Goal: Task Accomplishment & Management: Manage account settings

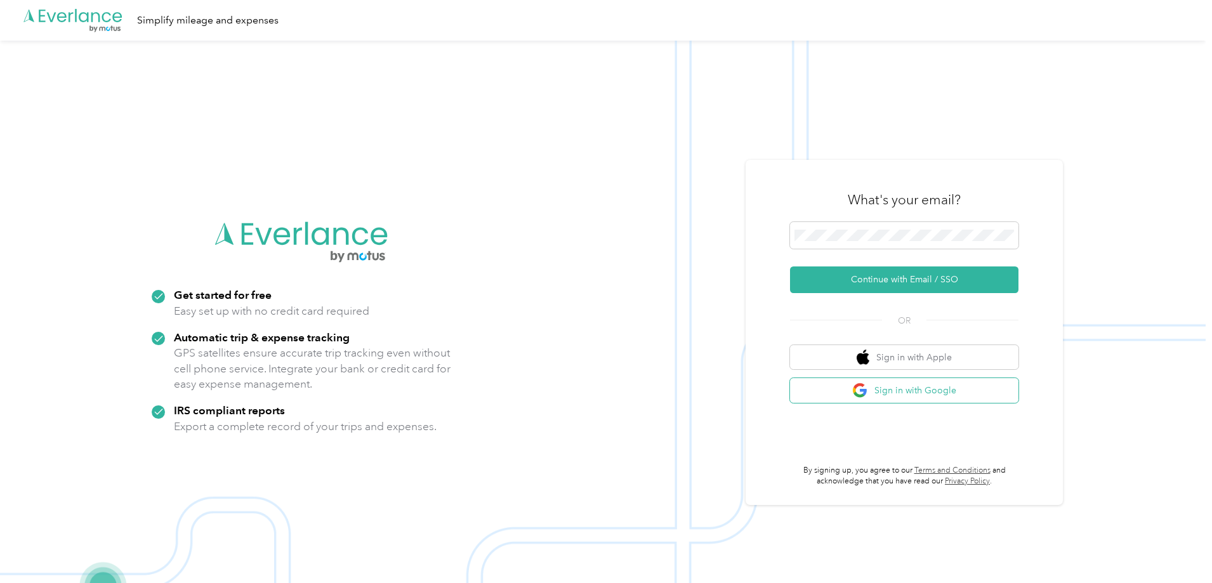
click at [911, 393] on button "Sign in with Google" at bounding box center [904, 390] width 228 height 25
drag, startPoint x: 1011, startPoint y: 99, endPoint x: 1004, endPoint y: 110, distance: 13.1
click at [1011, 99] on img at bounding box center [603, 332] width 1206 height 583
click at [911, 393] on button "Sign in with Google" at bounding box center [904, 390] width 228 height 25
click at [937, 392] on button "Sign in with Google" at bounding box center [904, 390] width 228 height 25
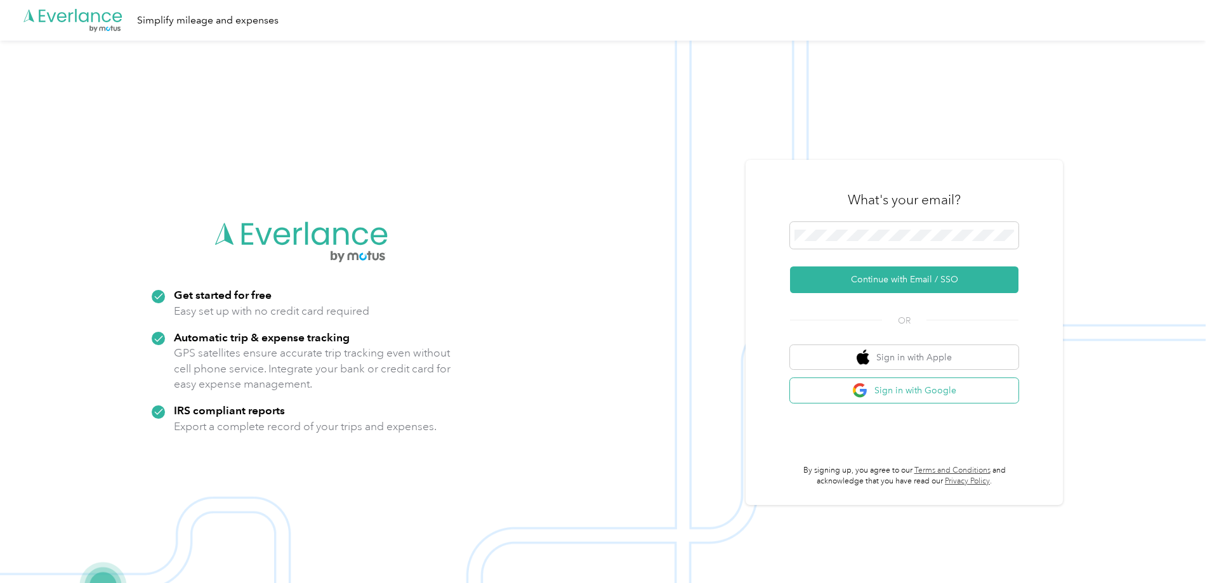
click at [899, 395] on button "Sign in with Google" at bounding box center [904, 390] width 228 height 25
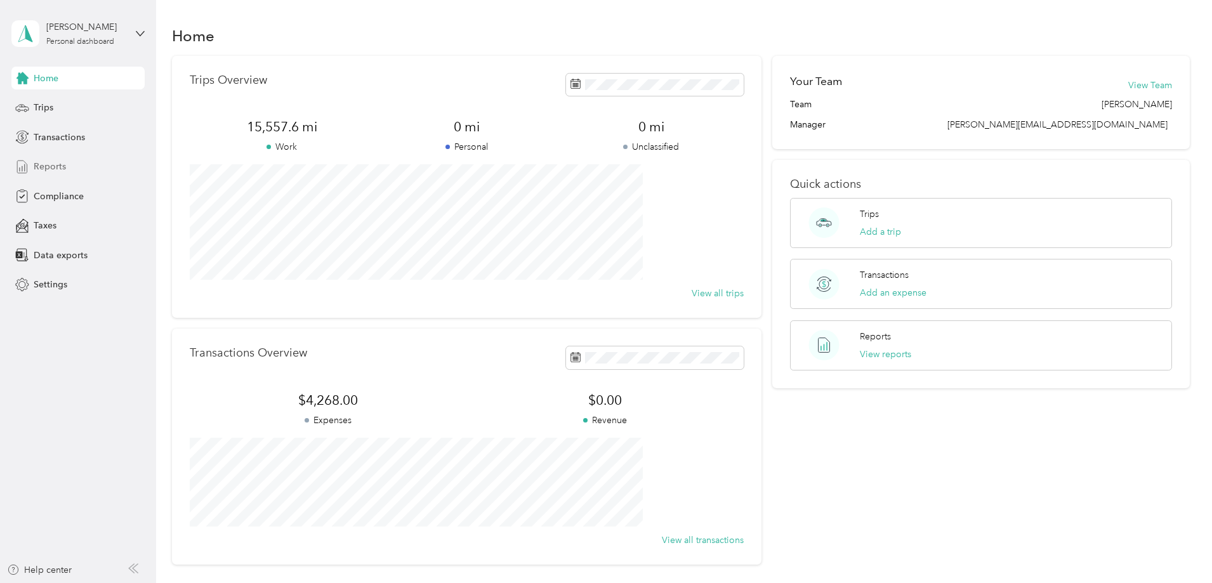
click at [60, 168] on span "Reports" at bounding box center [50, 166] width 32 height 13
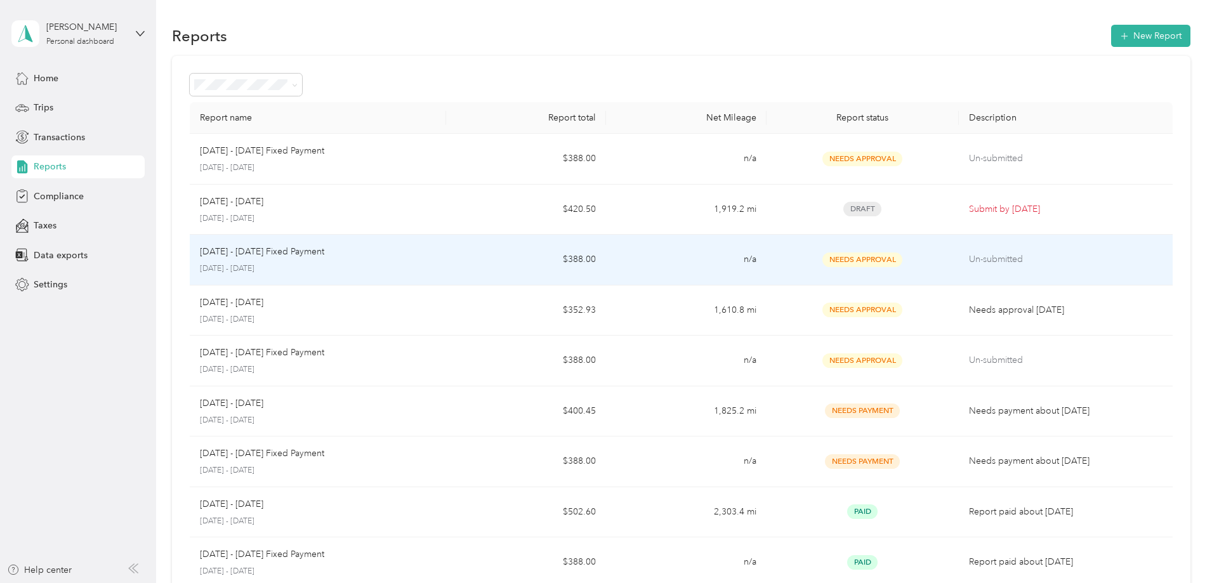
click at [383, 263] on div "Sep 1 - 30, 2025 Fixed Payment September 1 - 30, 2025" at bounding box center [318, 260] width 236 height 30
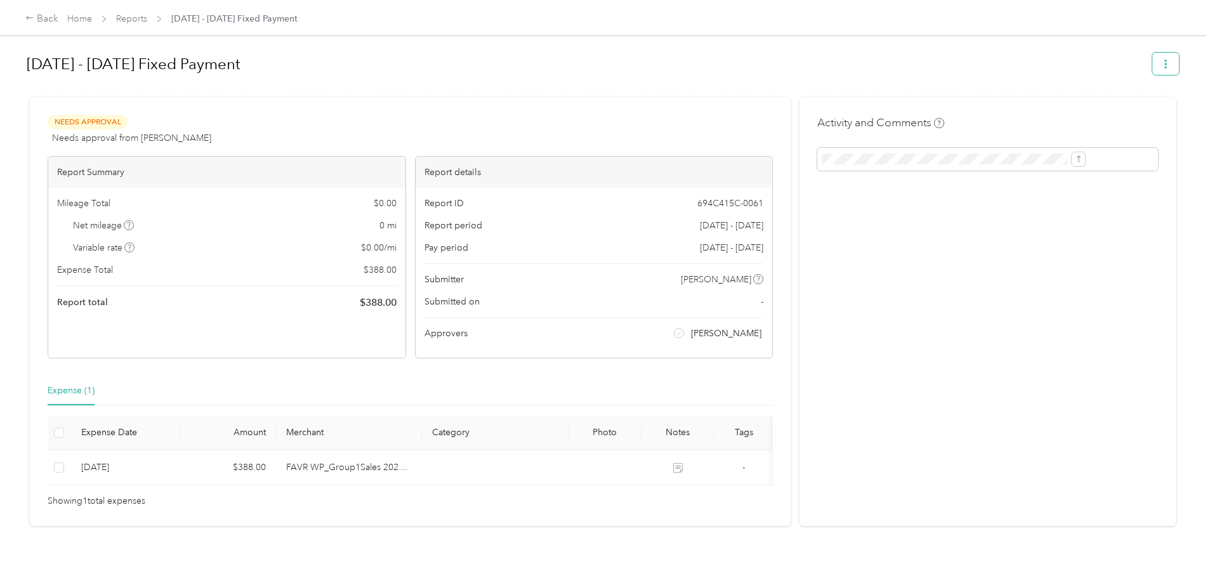
click at [1164, 60] on icon "button" at bounding box center [1165, 64] width 3 height 9
click at [1035, 110] on span "Download" at bounding box center [1025, 110] width 42 height 13
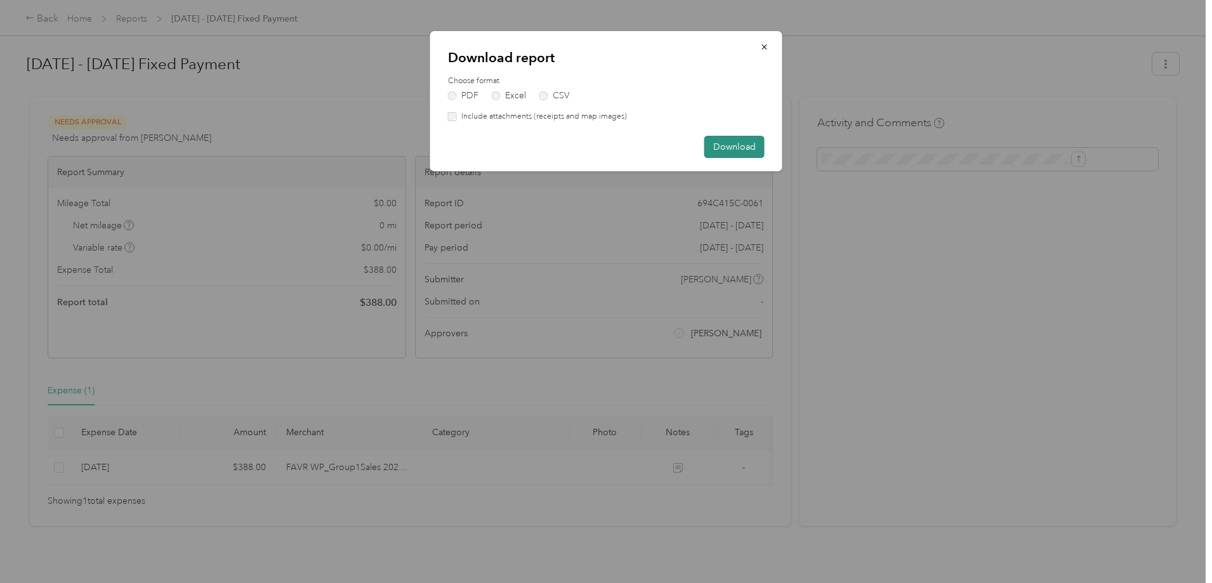
click at [732, 148] on button "Download" at bounding box center [734, 147] width 60 height 22
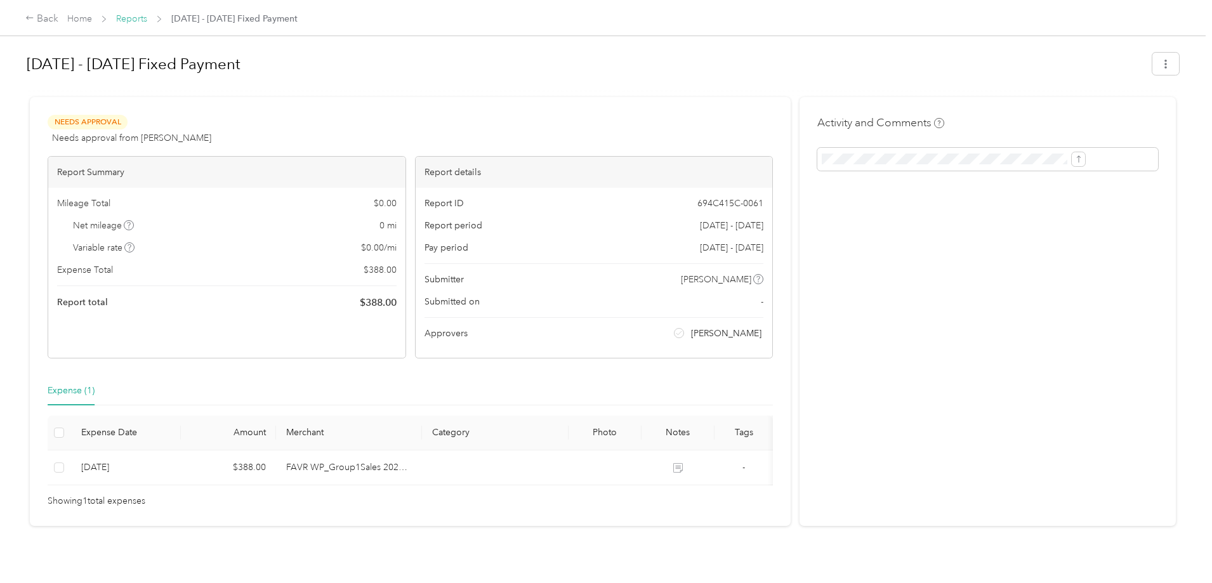
click at [147, 22] on link "Reports" at bounding box center [131, 18] width 31 height 11
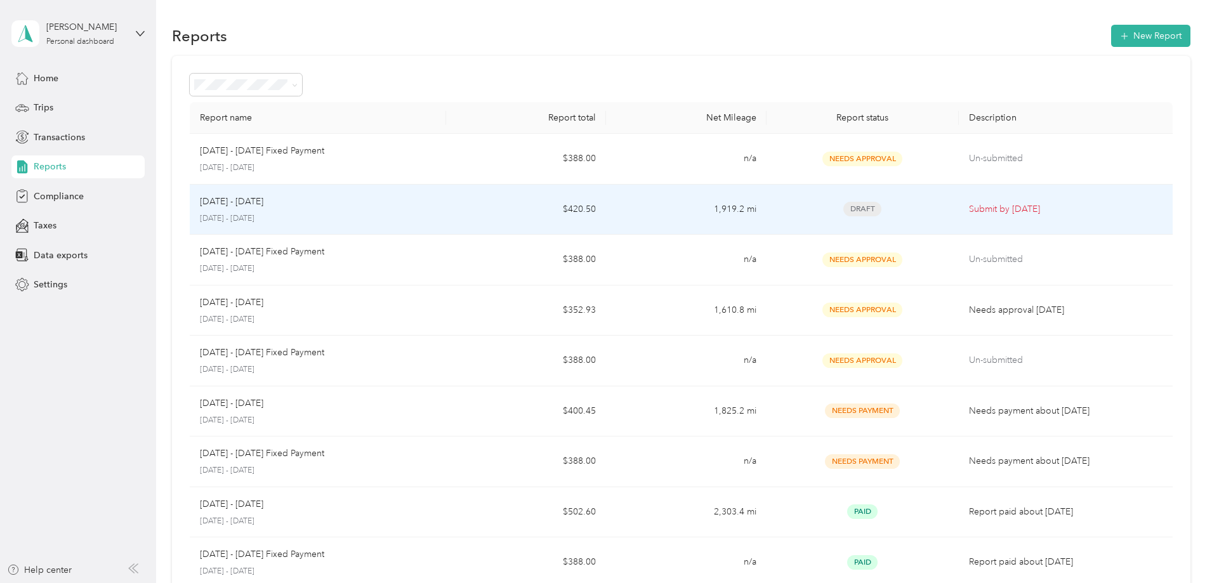
click at [402, 209] on div "Sep 1 - 30, 2025 September 1 - 30, 2025" at bounding box center [318, 210] width 236 height 30
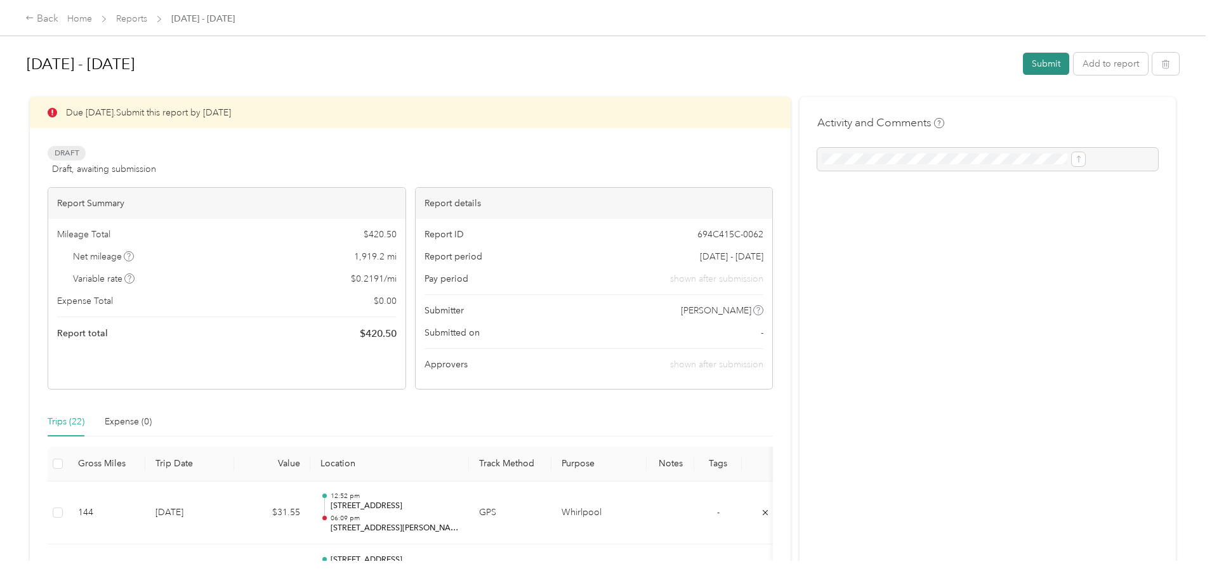
click at [1023, 69] on button "Submit" at bounding box center [1046, 64] width 46 height 22
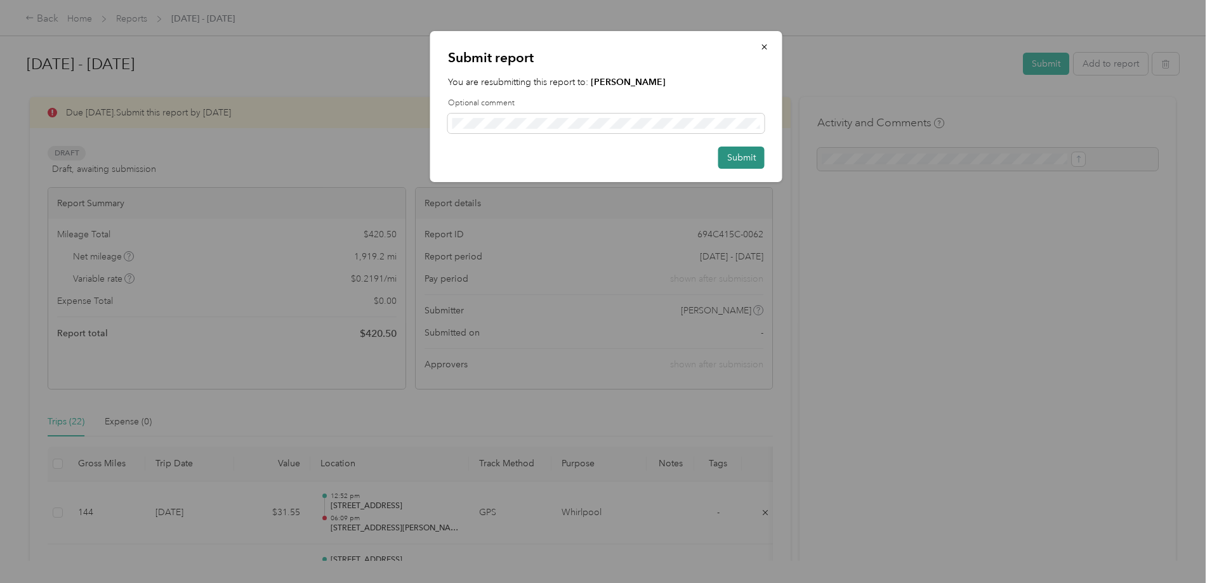
click at [751, 163] on button "Submit" at bounding box center [741, 158] width 46 height 22
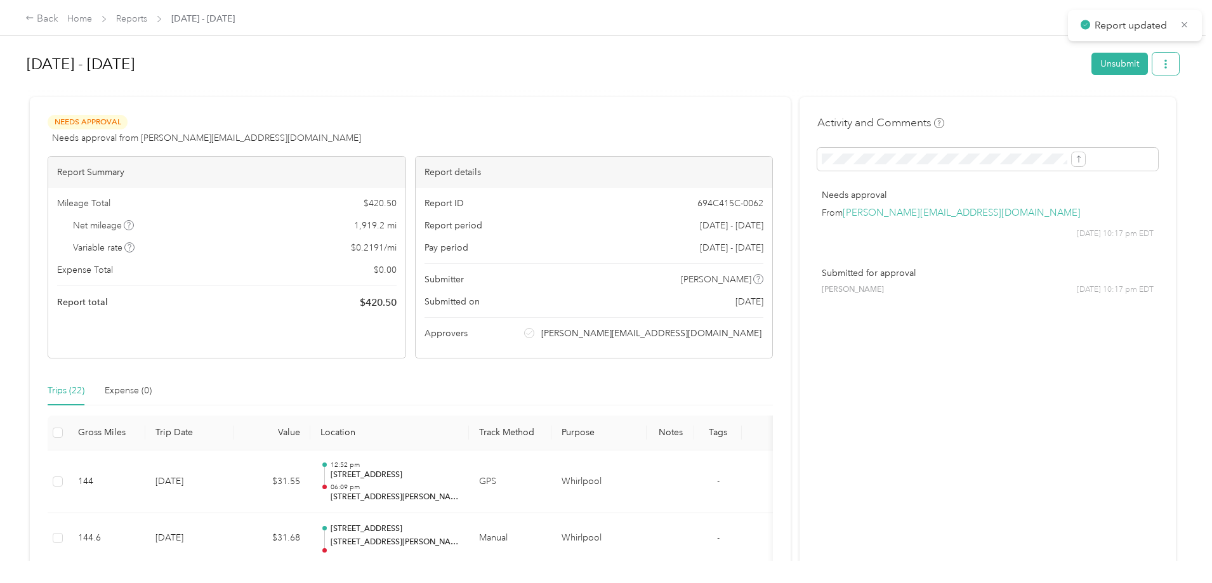
click at [1152, 70] on button "button" at bounding box center [1165, 64] width 27 height 22
click at [1025, 110] on span "Download" at bounding box center [1025, 110] width 42 height 13
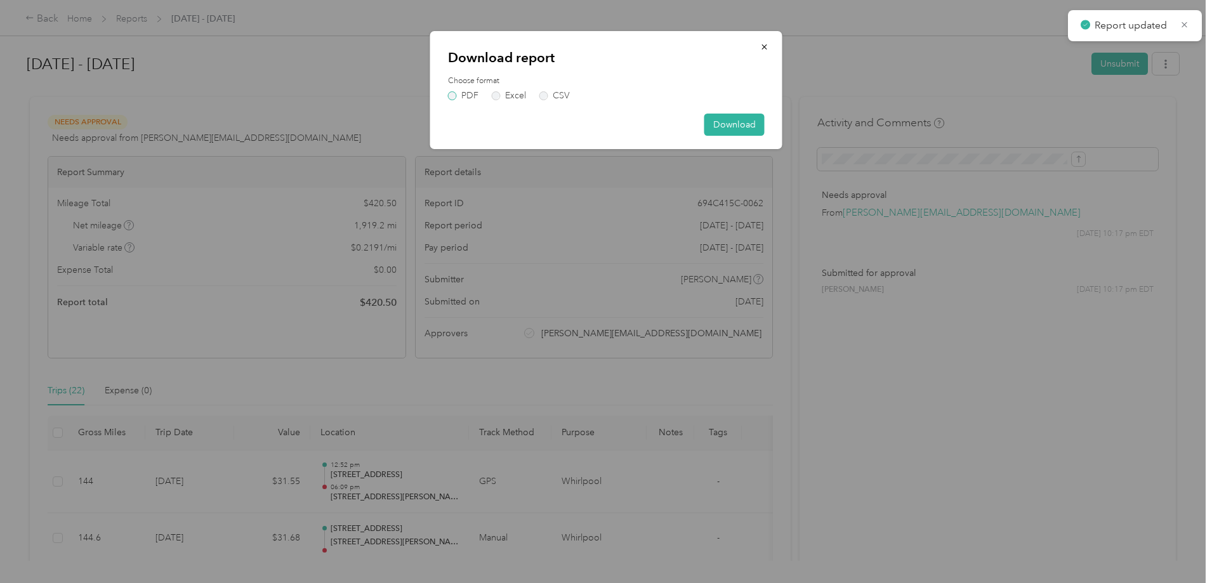
click at [453, 95] on label "PDF" at bounding box center [463, 95] width 30 height 9
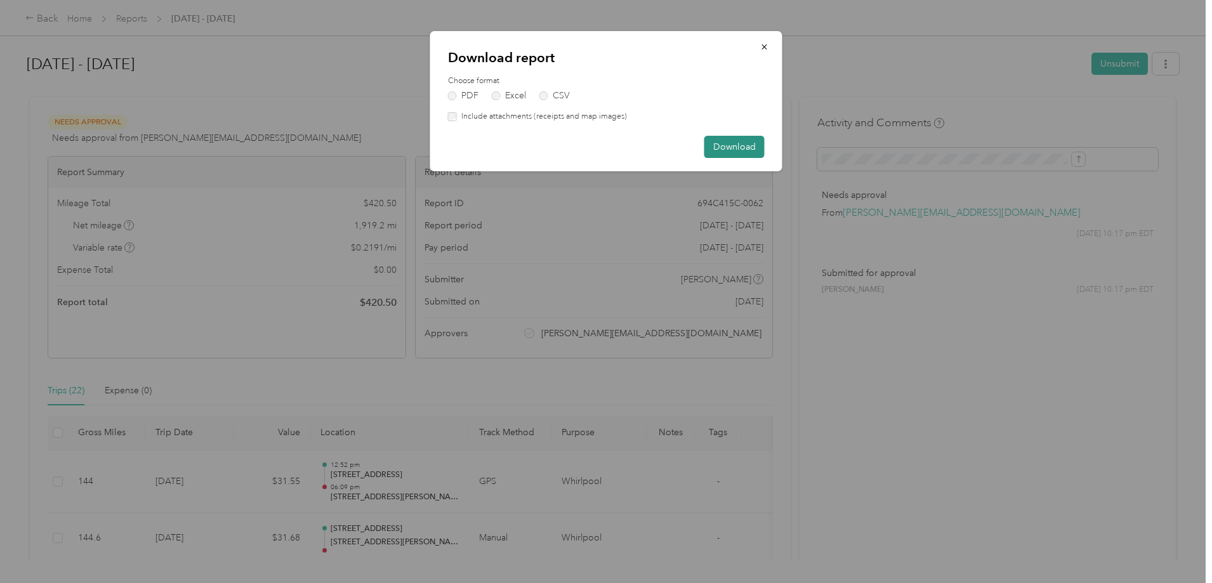
click at [744, 148] on button "Download" at bounding box center [734, 147] width 60 height 22
